Goal: Navigation & Orientation: Understand site structure

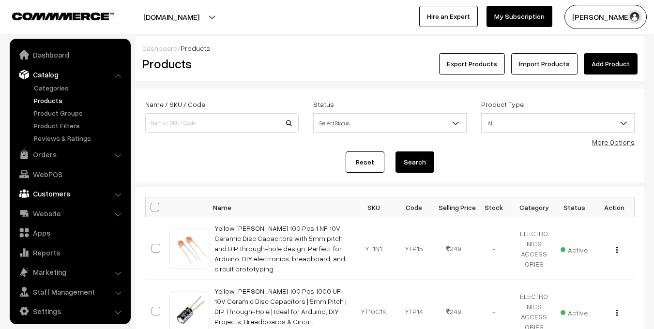
scroll to position [5, 0]
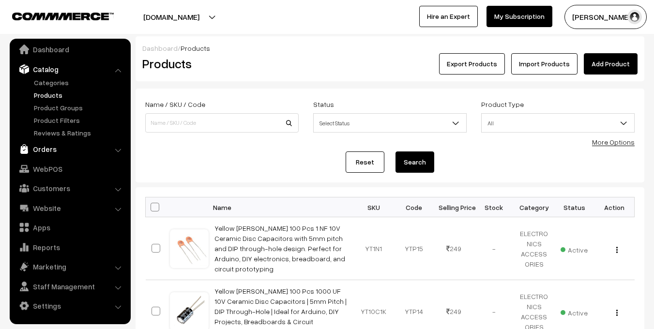
click at [44, 154] on link "Orders" at bounding box center [69, 148] width 115 height 17
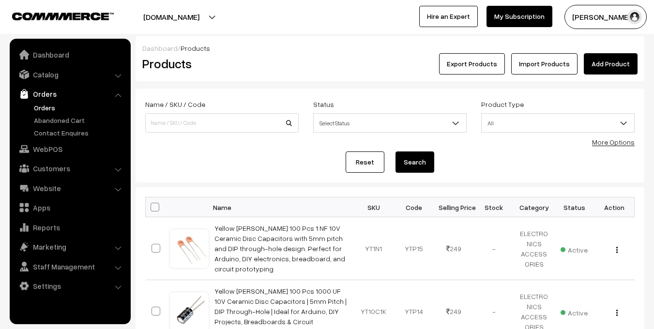
click at [49, 108] on link "Orders" at bounding box center [79, 108] width 96 height 10
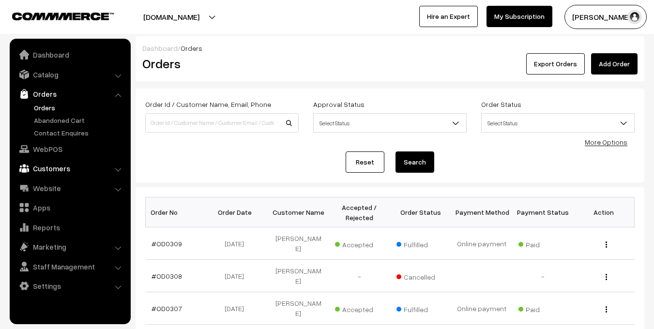
click at [52, 170] on link "Customers" at bounding box center [69, 168] width 115 height 17
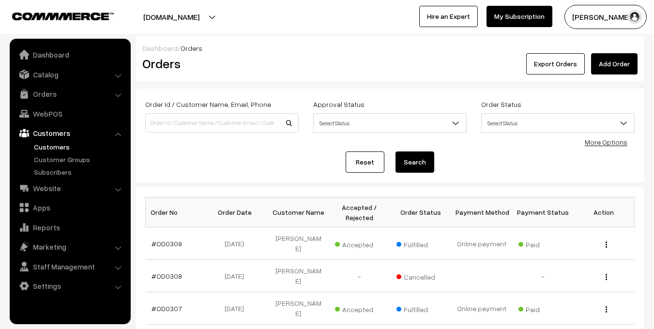
click at [52, 147] on link "Customers" at bounding box center [79, 147] width 96 height 10
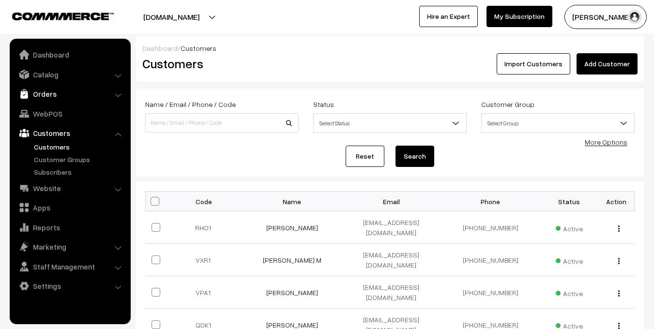
click at [55, 91] on link "Orders" at bounding box center [69, 93] width 115 height 17
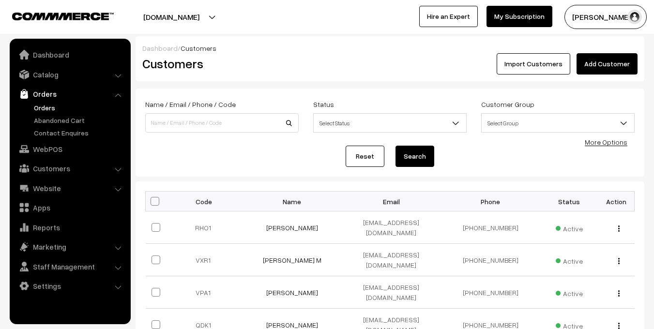
click at [49, 104] on link "Orders" at bounding box center [79, 108] width 96 height 10
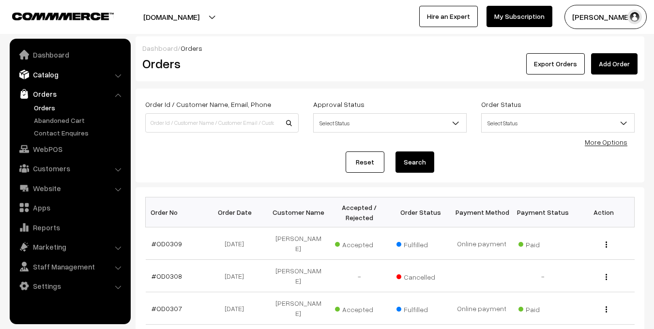
click at [46, 74] on link "Catalog" at bounding box center [69, 74] width 115 height 17
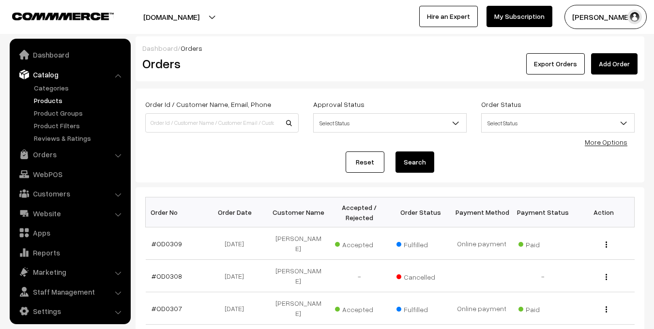
click at [53, 101] on link "Products" at bounding box center [79, 100] width 96 height 10
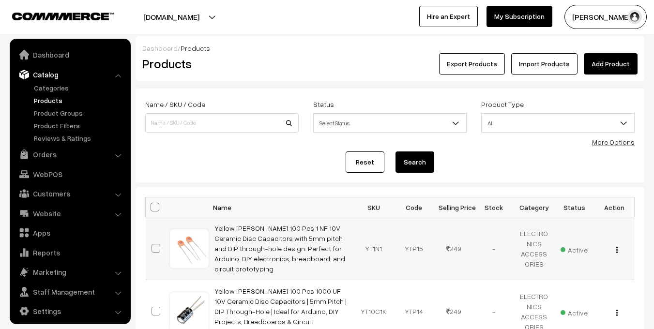
scroll to position [5, 0]
